Goal: Find specific page/section: Find specific page/section

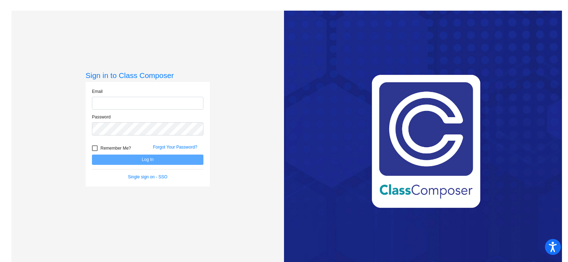
type input "[EMAIL_ADDRESS][DOMAIN_NAME]"
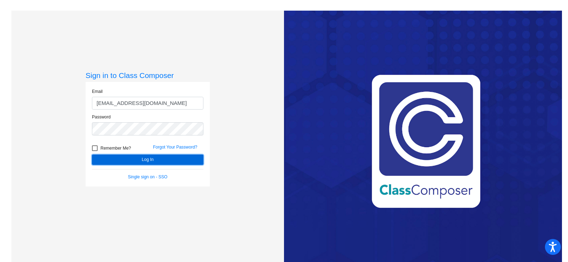
click at [135, 161] on button "Log In" at bounding box center [147, 160] width 111 height 10
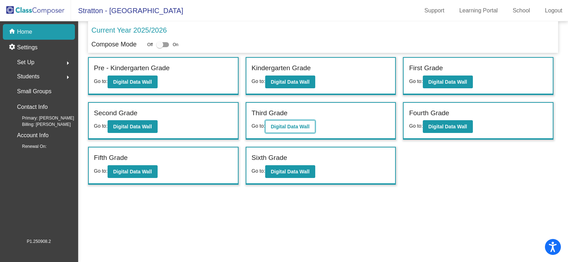
click at [296, 128] on b "Digital Data Wall" at bounding box center [290, 127] width 39 height 6
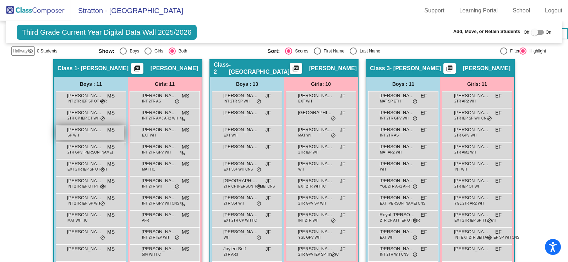
scroll to position [284, 0]
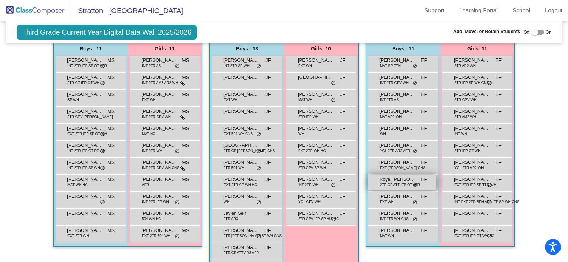
click at [398, 177] on span "Royal [PERSON_NAME]" at bounding box center [396, 179] width 35 height 7
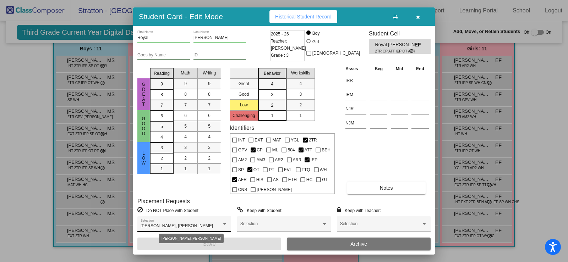
click at [224, 222] on div at bounding box center [224, 224] width 6 height 5
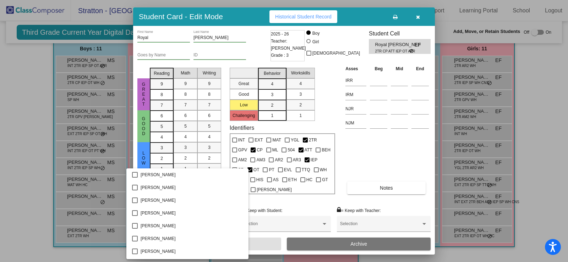
scroll to position [2350, 0]
click at [400, 144] on div at bounding box center [284, 131] width 568 height 262
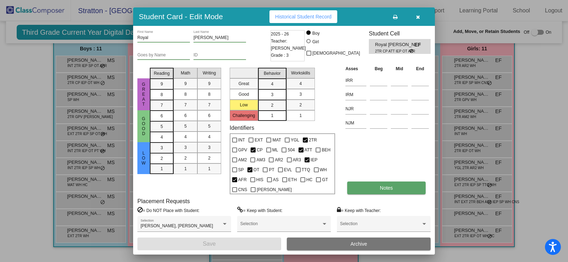
click at [377, 186] on button "Notes" at bounding box center [386, 188] width 78 height 13
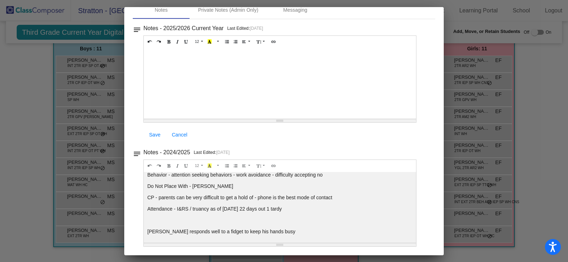
scroll to position [0, 0]
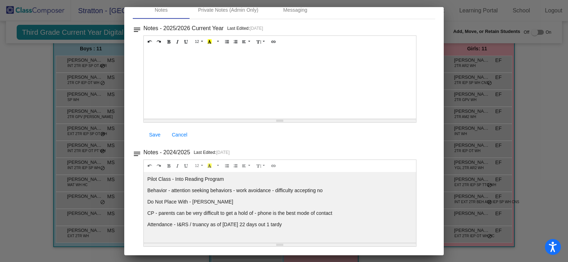
click at [544, 129] on div at bounding box center [284, 131] width 568 height 262
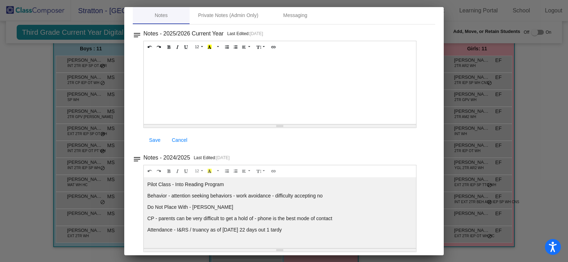
click at [531, 85] on div at bounding box center [284, 131] width 568 height 262
click at [24, 106] on div at bounding box center [284, 131] width 568 height 262
click at [555, 81] on div at bounding box center [284, 131] width 568 height 262
